Goal: Connect with others: Connect with others

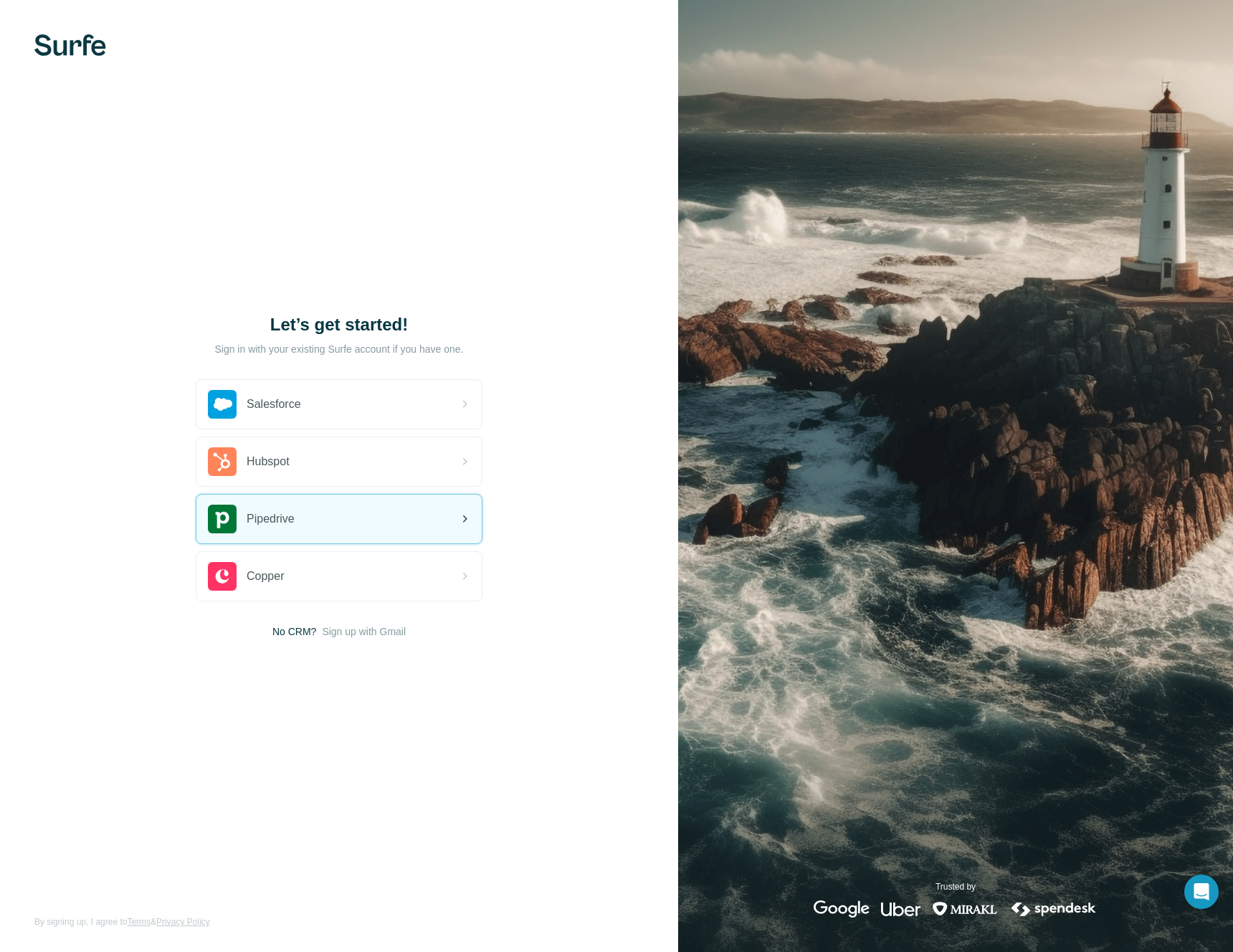
click at [311, 525] on div "Pipedrive" at bounding box center [339, 519] width 285 height 49
